Goal: Transaction & Acquisition: Book appointment/travel/reservation

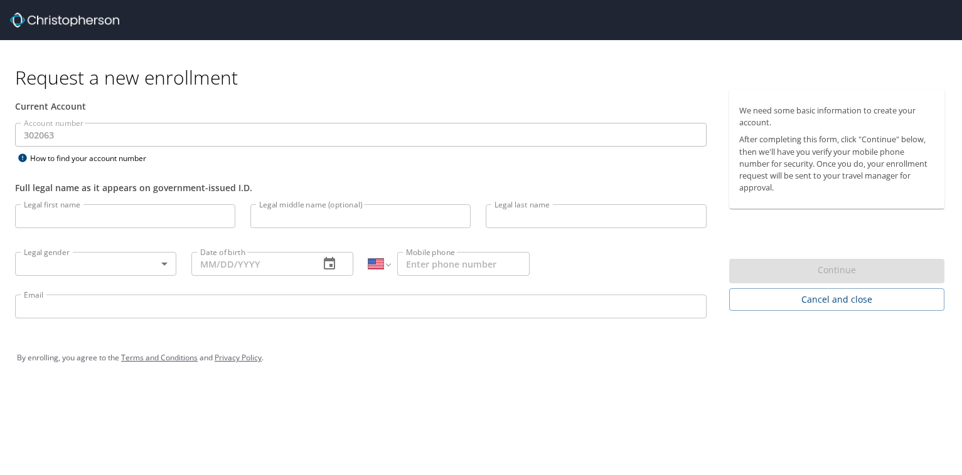
select select "US"
click at [129, 219] on input "Legal first name" at bounding box center [125, 216] width 220 height 24
type input "Stephen"
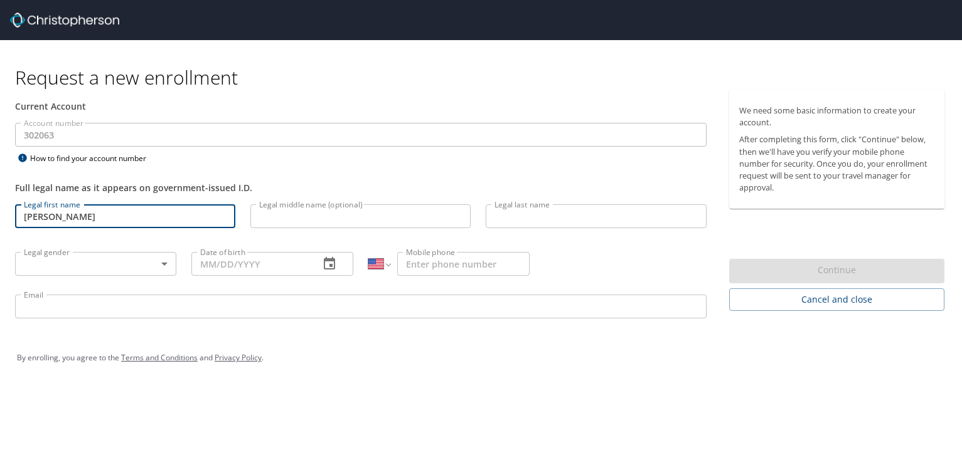
type input "Bowen"
type input "(207) 230-9137"
type input "stephenbowen207@gmail.com"
type input "(207) 230-9137"
click at [72, 267] on body "Request a new enrollment Current Account Account number 302063 Account number H…" at bounding box center [481, 237] width 962 height 475
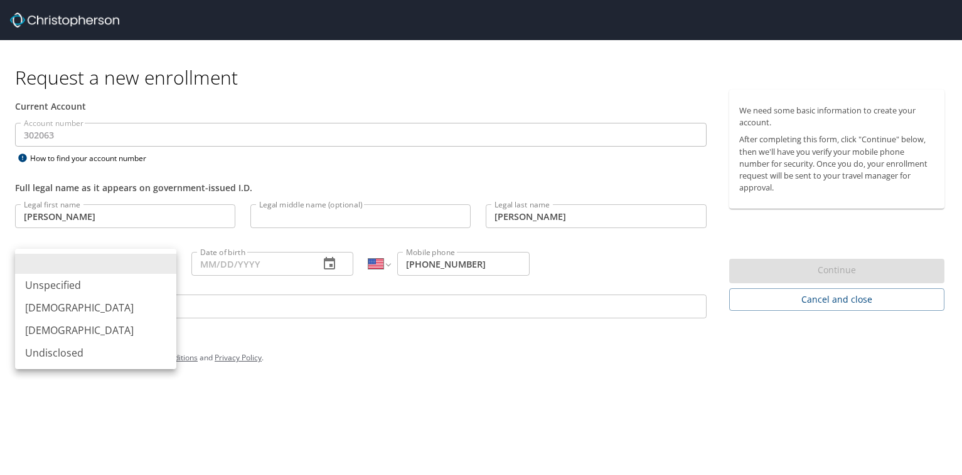
click at [61, 313] on li "Male" at bounding box center [95, 308] width 161 height 23
type input "Male"
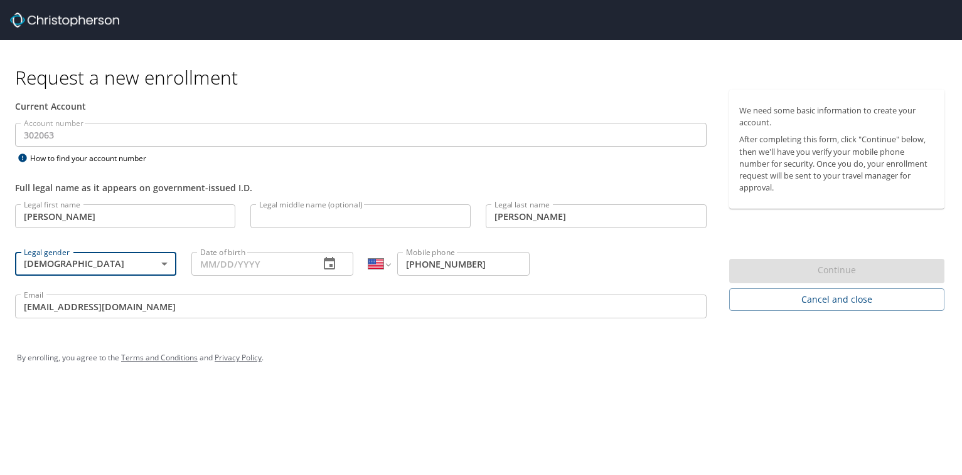
click at [298, 257] on input "Date of birth" at bounding box center [249, 264] width 117 height 24
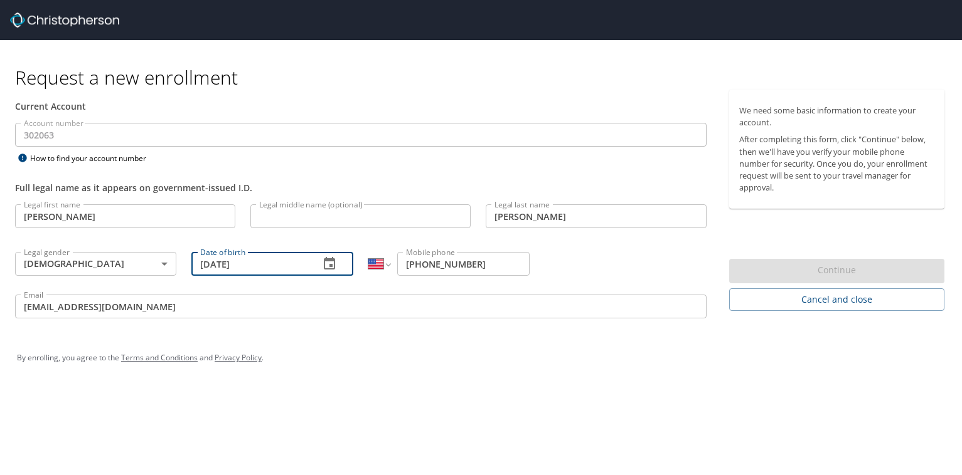
type input "06/06/1969"
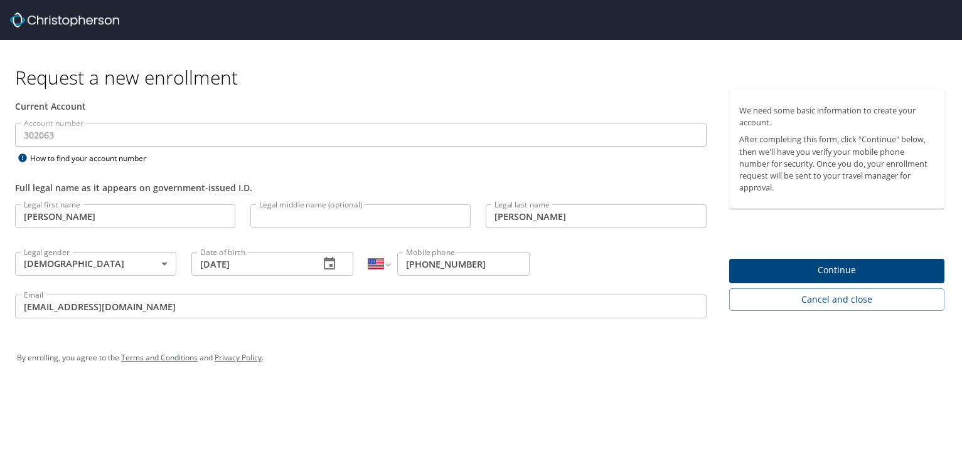
click at [630, 396] on div "Request a new enrollment Current Account Account number 302063 Account number H…" at bounding box center [481, 237] width 962 height 475
click at [811, 269] on span "Continue" at bounding box center [836, 271] width 195 height 16
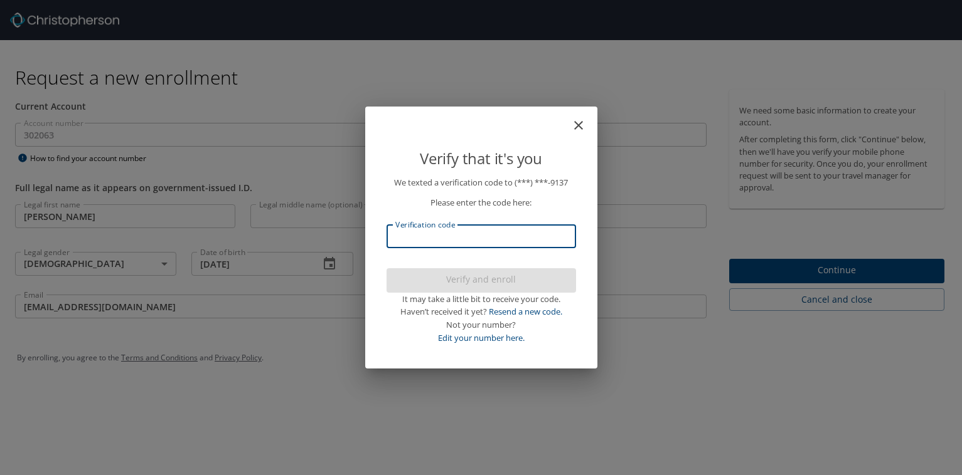
click at [453, 235] on input "Verification code" at bounding box center [480, 237] width 189 height 24
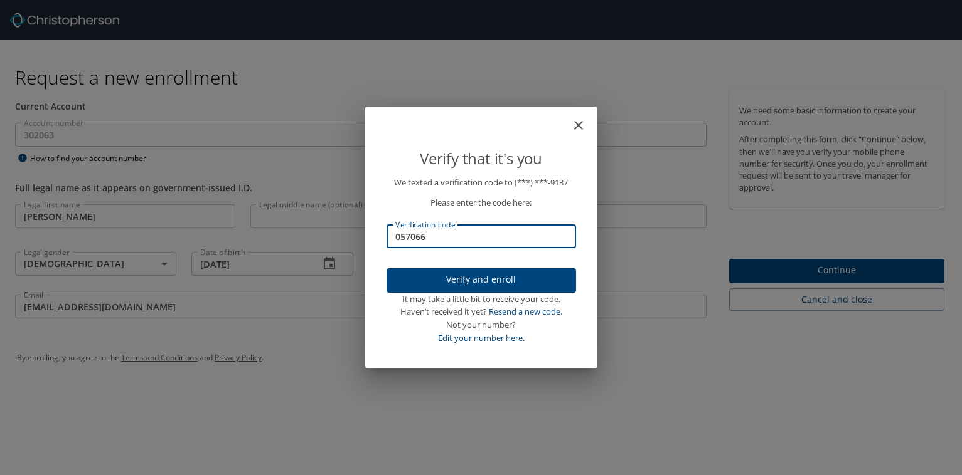
type input "057066"
click at [469, 282] on span "Verify and enroll" at bounding box center [480, 280] width 169 height 16
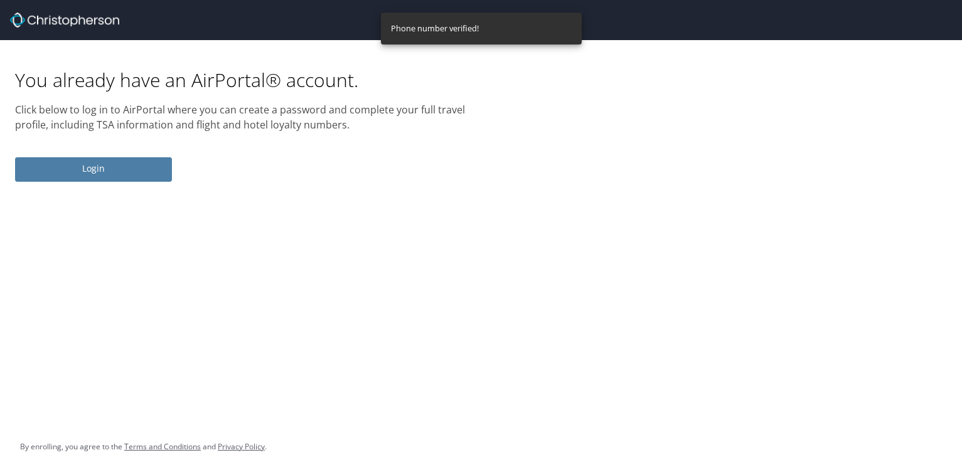
click at [95, 166] on span "Login" at bounding box center [93, 169] width 137 height 16
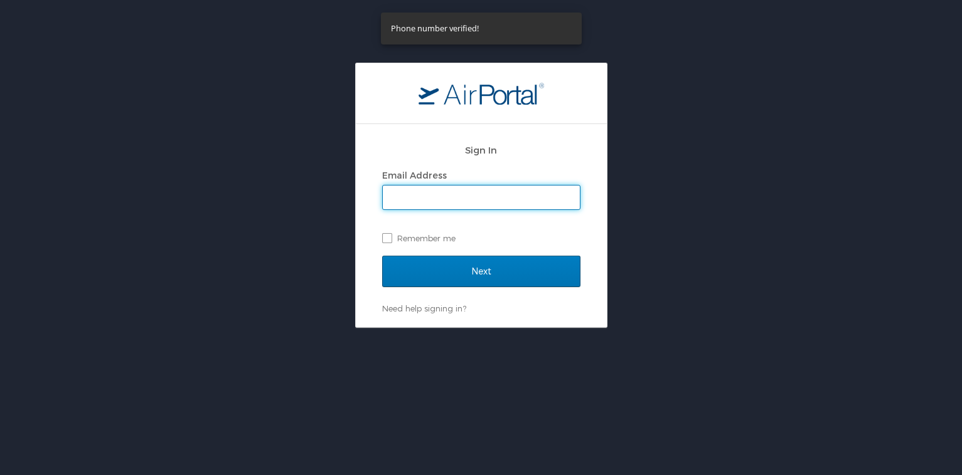
click at [474, 194] on input "Email Address" at bounding box center [481, 198] width 197 height 24
click at [472, 196] on input "Email Address" at bounding box center [481, 198] width 197 height 24
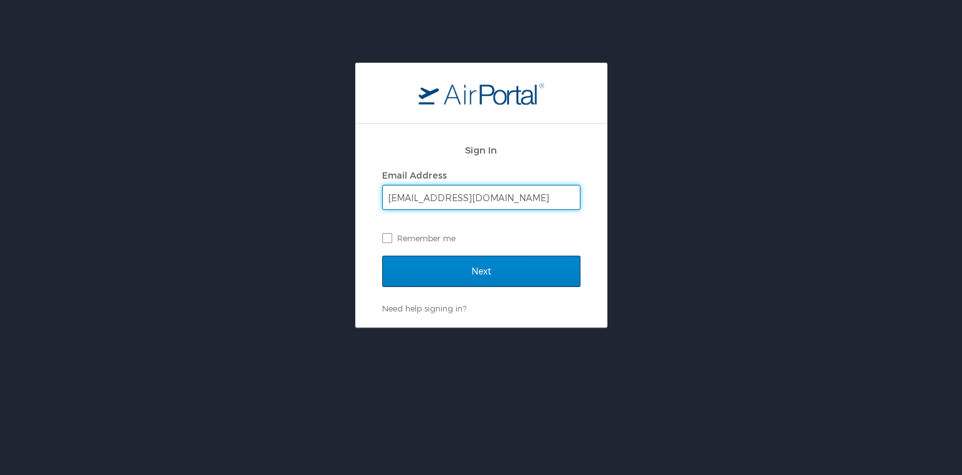
type input "[EMAIL_ADDRESS][DOMAIN_NAME]"
click at [501, 278] on input "Next" at bounding box center [481, 271] width 198 height 31
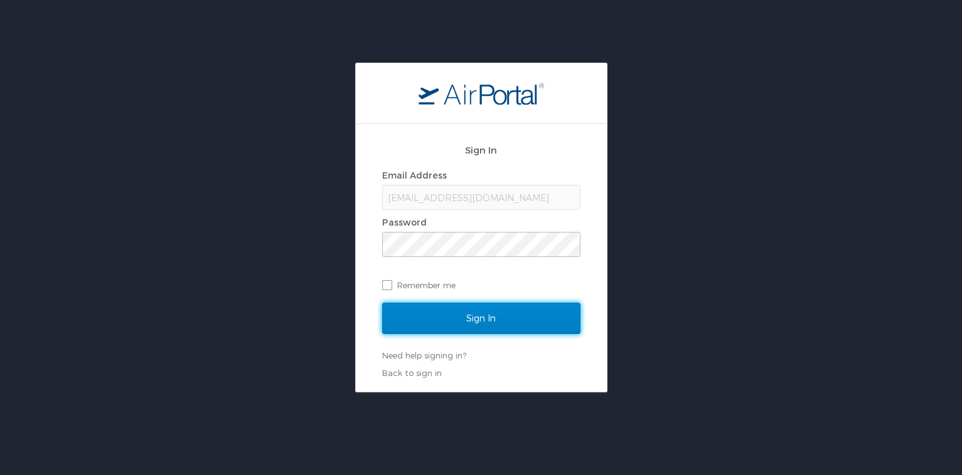
click at [470, 326] on input "Sign In" at bounding box center [481, 318] width 198 height 31
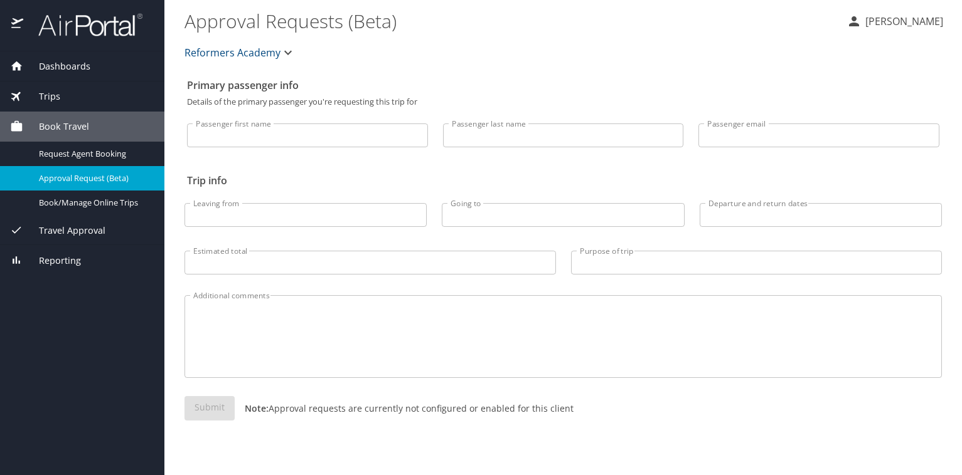
click at [334, 140] on input "Passenger first name" at bounding box center [307, 136] width 241 height 24
type input "Stephen"
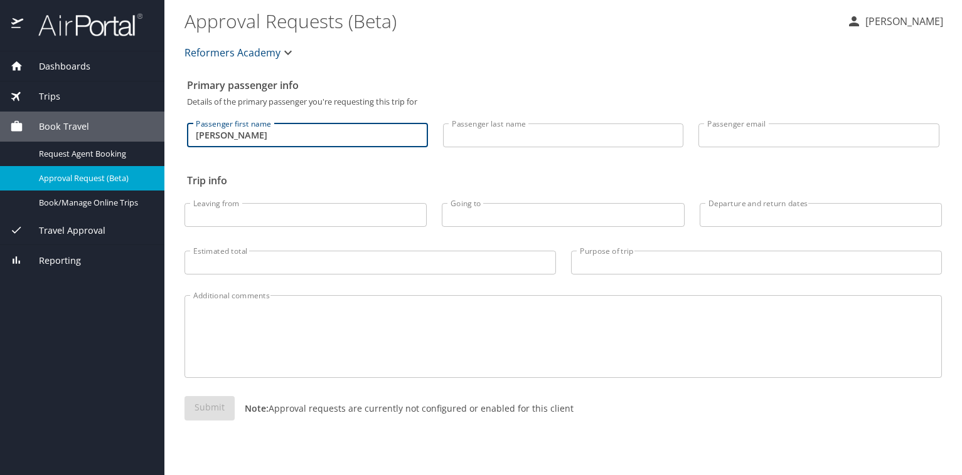
type input "Bowen"
type input "stephenbowen207@gmail.com"
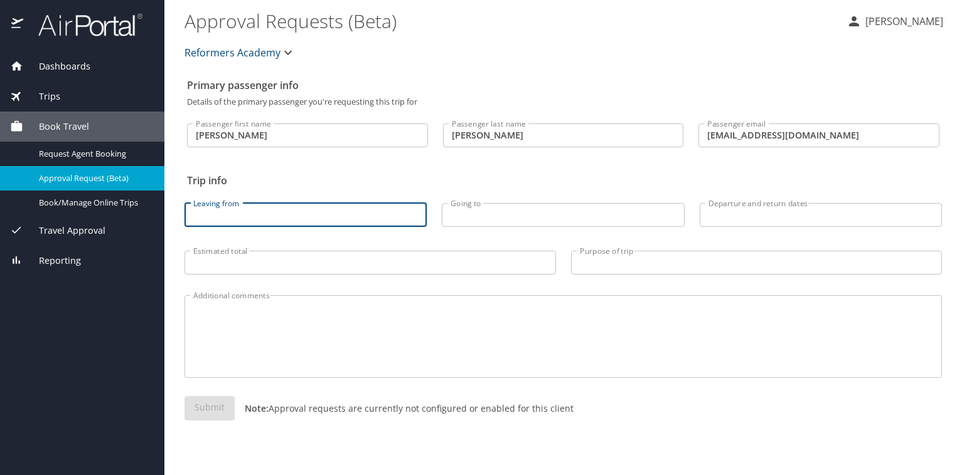
click at [256, 218] on input "Leaving from" at bounding box center [305, 215] width 242 height 24
click at [352, 216] on input "pwm" at bounding box center [305, 215] width 242 height 24
click at [353, 216] on input "pwm" at bounding box center [305, 215] width 242 height 24
click at [355, 216] on input "pwm" at bounding box center [305, 215] width 242 height 24
type input "portland, me"
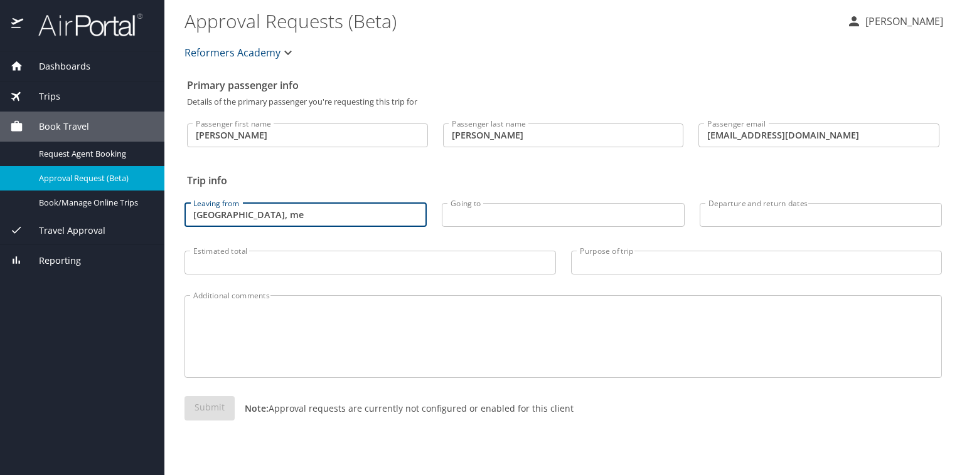
click at [503, 208] on input "Going to" at bounding box center [563, 215] width 242 height 24
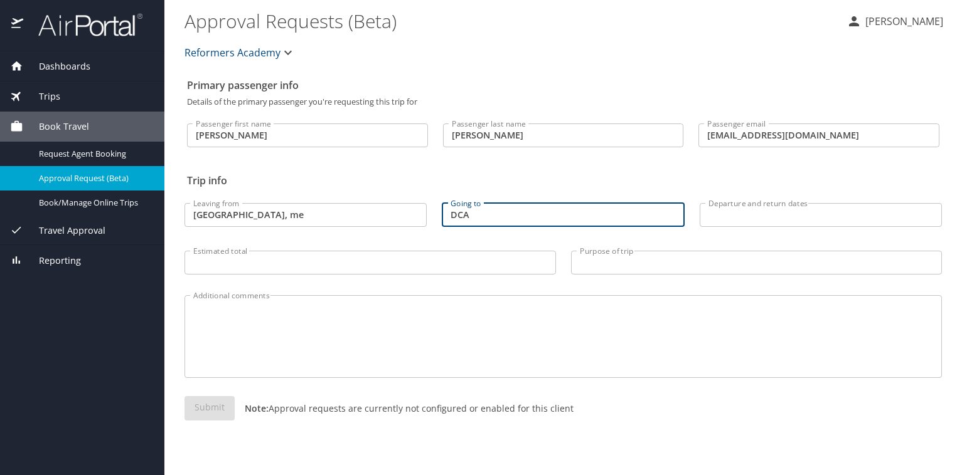
type input "DCA"
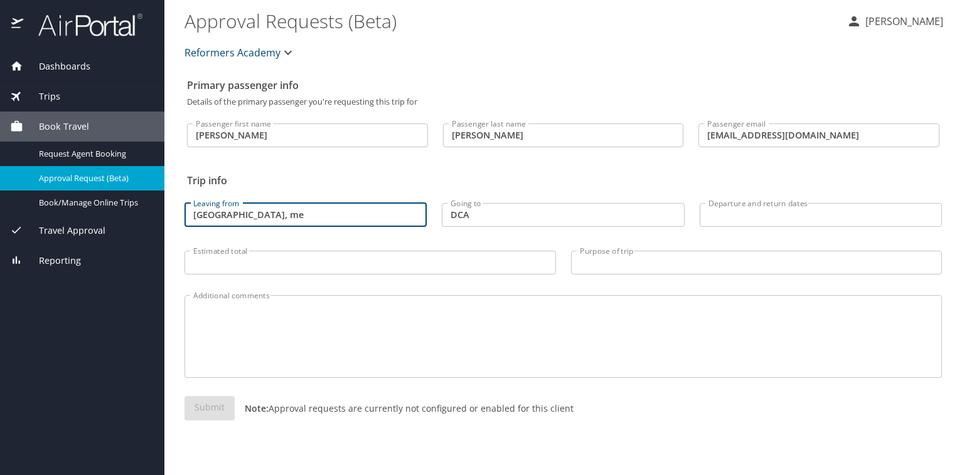
drag, startPoint x: 311, startPoint y: 222, endPoint x: 180, endPoint y: 211, distance: 131.6
click at [184, 211] on input "portland, me" at bounding box center [305, 215] width 242 height 24
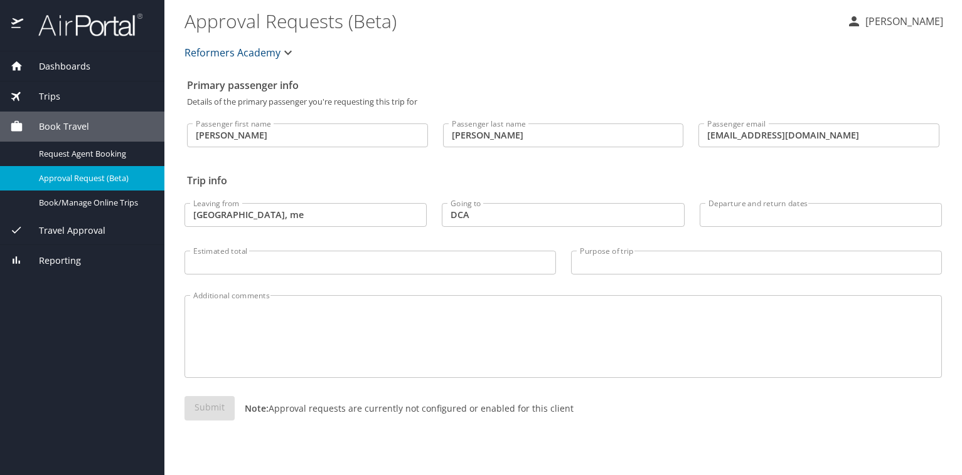
click at [79, 124] on span "Book Travel" at bounding box center [56, 127] width 66 height 14
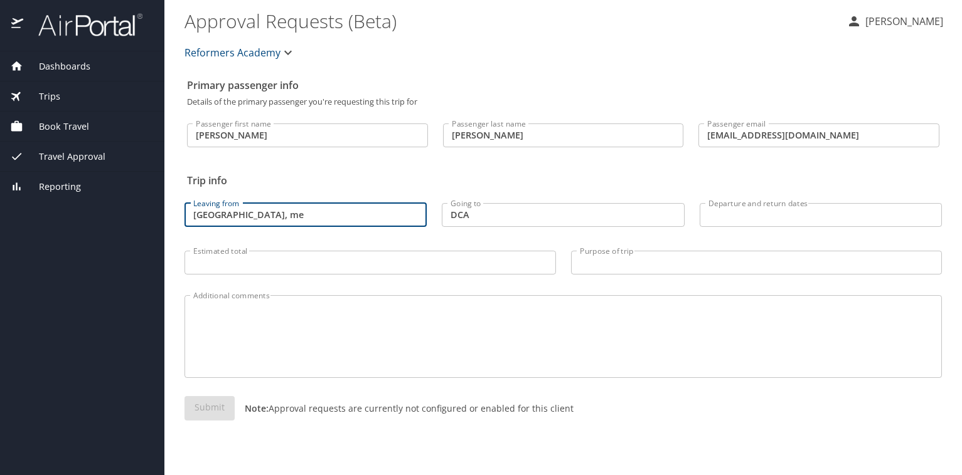
drag, startPoint x: 277, startPoint y: 216, endPoint x: 75, endPoint y: 236, distance: 203.5
click at [184, 227] on input "portland, me" at bounding box center [305, 215] width 242 height 24
type input "p"
click at [53, 129] on span "Book Travel" at bounding box center [56, 127] width 66 height 14
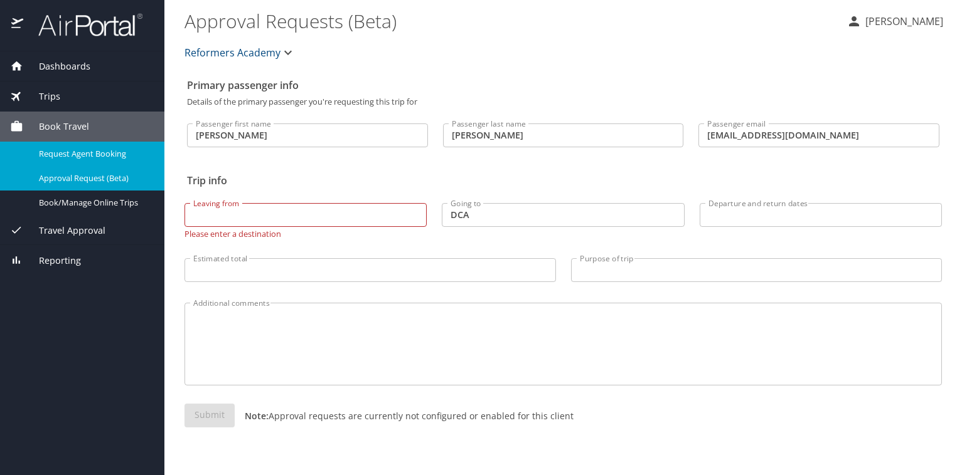
click at [73, 155] on span "Request Agent Booking" at bounding box center [94, 154] width 110 height 12
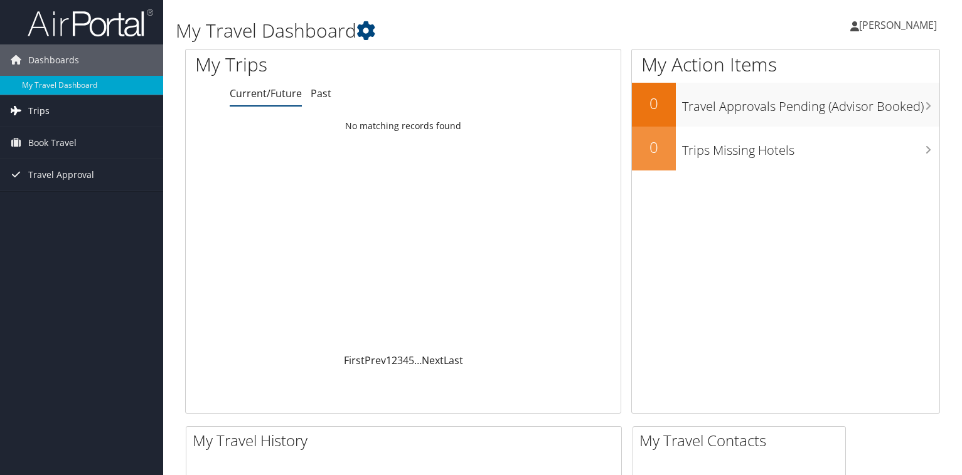
click at [78, 108] on link "Trips" at bounding box center [81, 110] width 163 height 31
click at [50, 198] on span "Book Travel" at bounding box center [52, 199] width 48 height 31
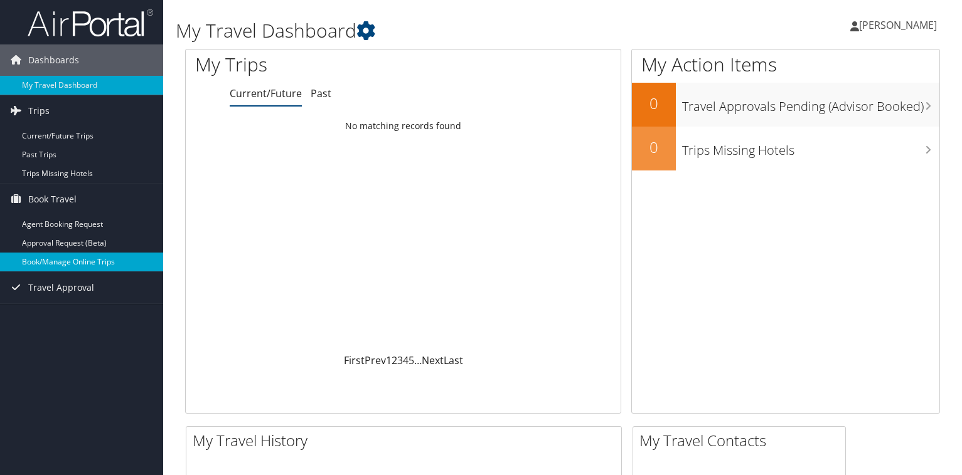
click at [73, 265] on link "Book/Manage Online Trips" at bounding box center [81, 262] width 163 height 19
